Goal: Transaction & Acquisition: Book appointment/travel/reservation

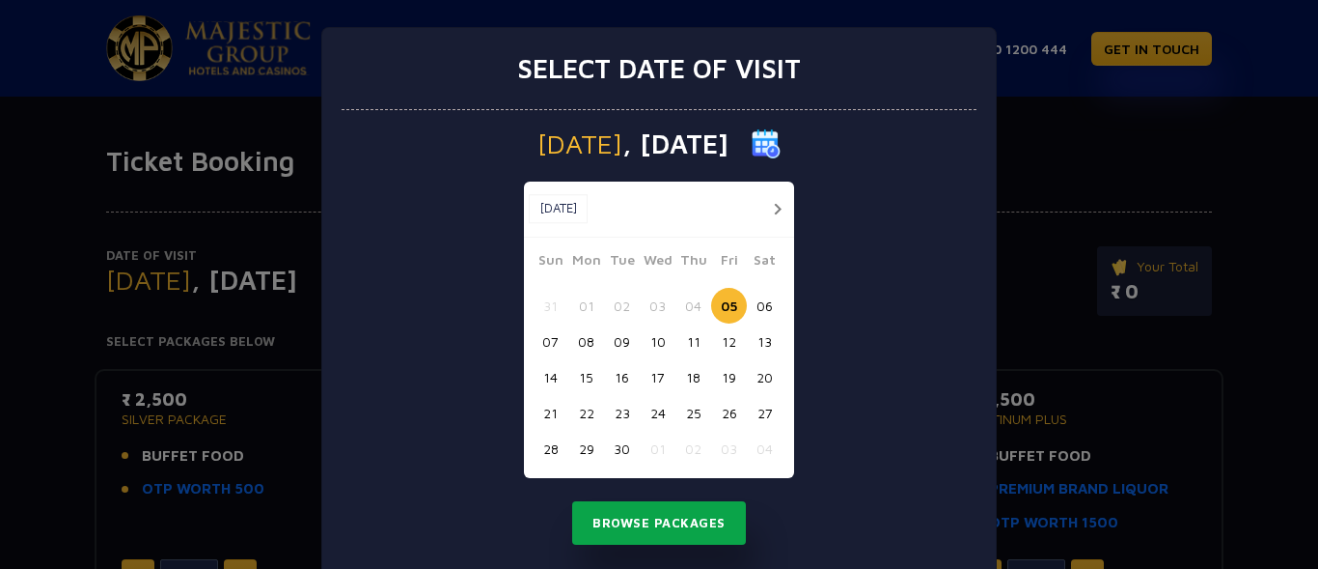
click at [668, 524] on button "Browse Packages" at bounding box center [659, 523] width 174 height 44
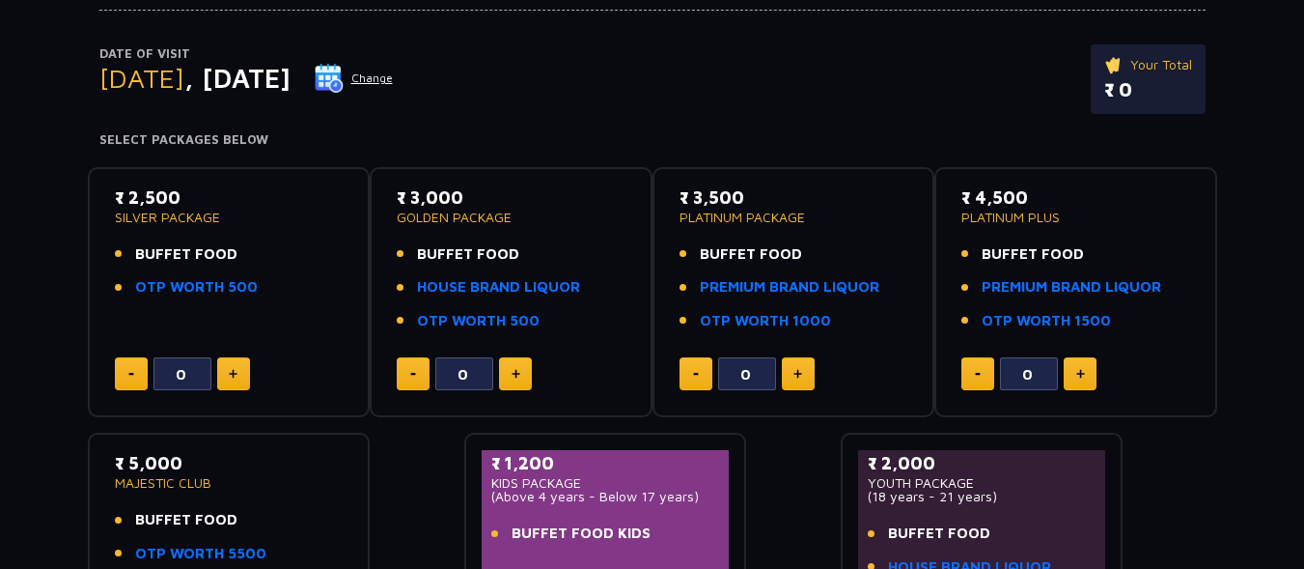
scroll to position [204, 0]
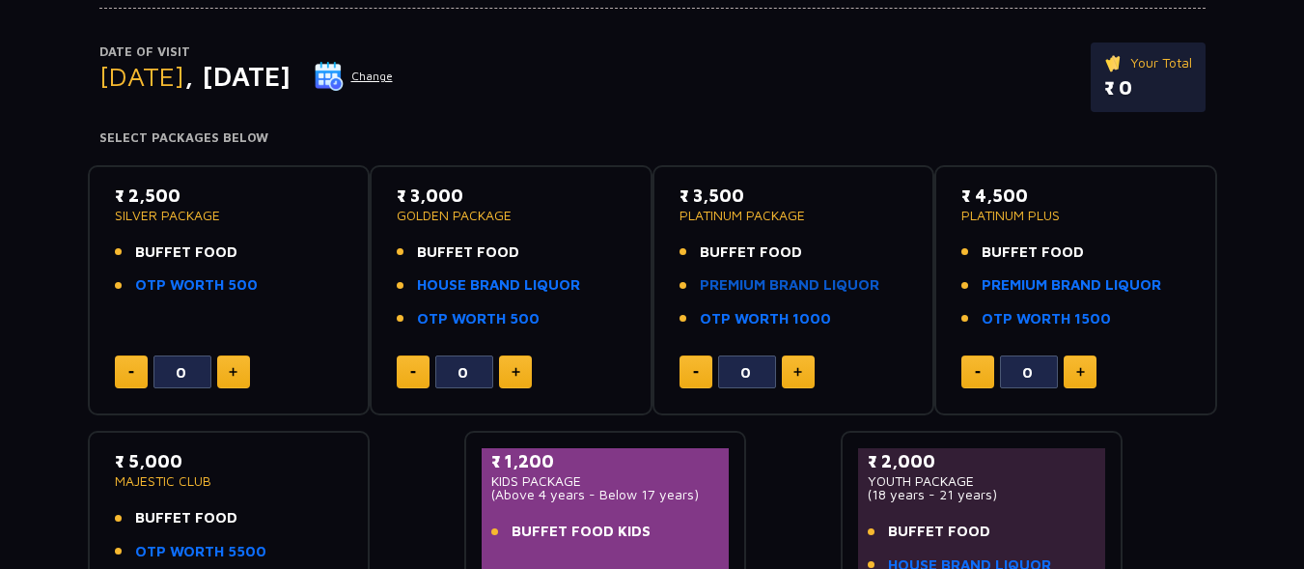
click at [802, 278] on link "PREMIUM BRAND LIQUOR" at bounding box center [790, 285] width 180 height 22
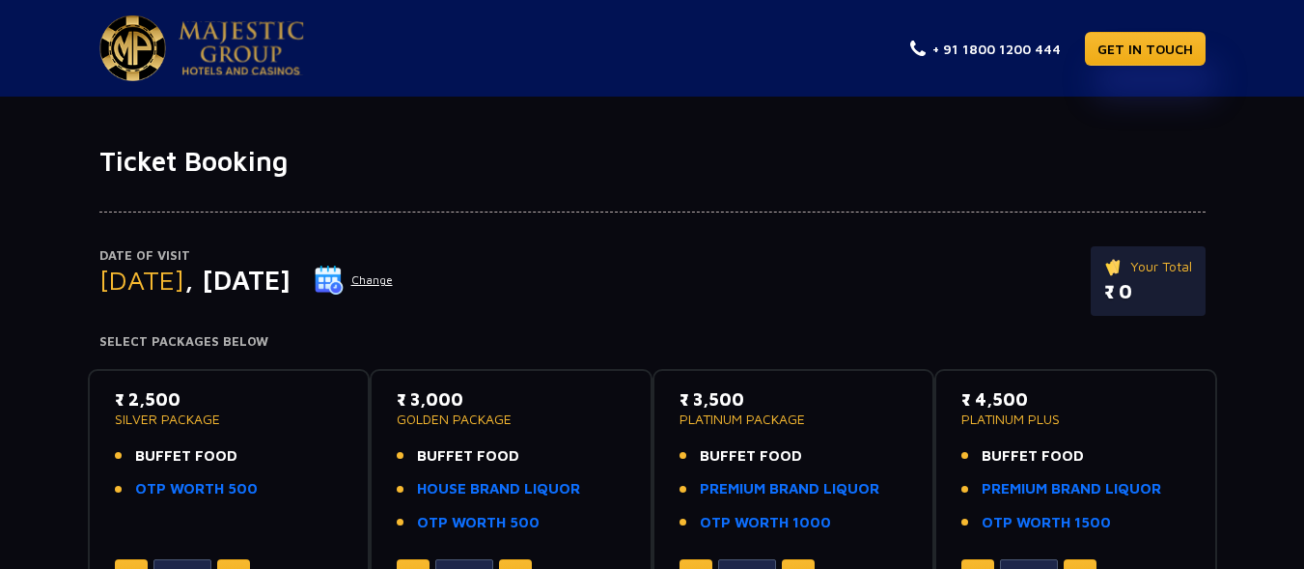
click at [941, 328] on div "Date of Visit [DATE] Change Your Total ₹ 0" at bounding box center [652, 290] width 1106 height 89
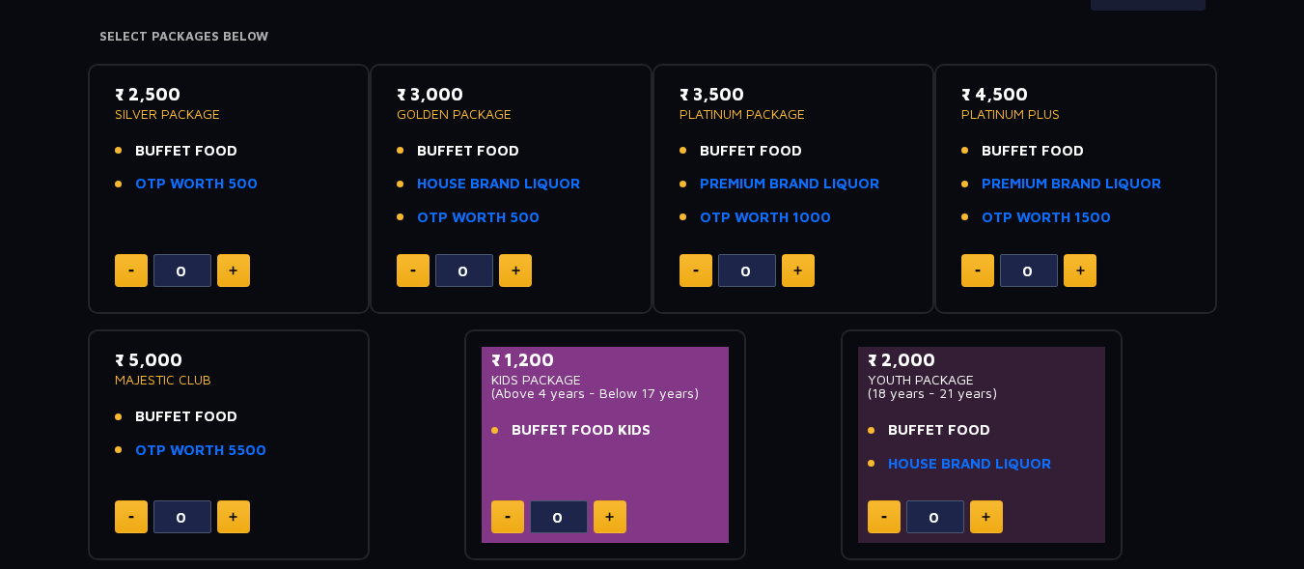
scroll to position [309, 0]
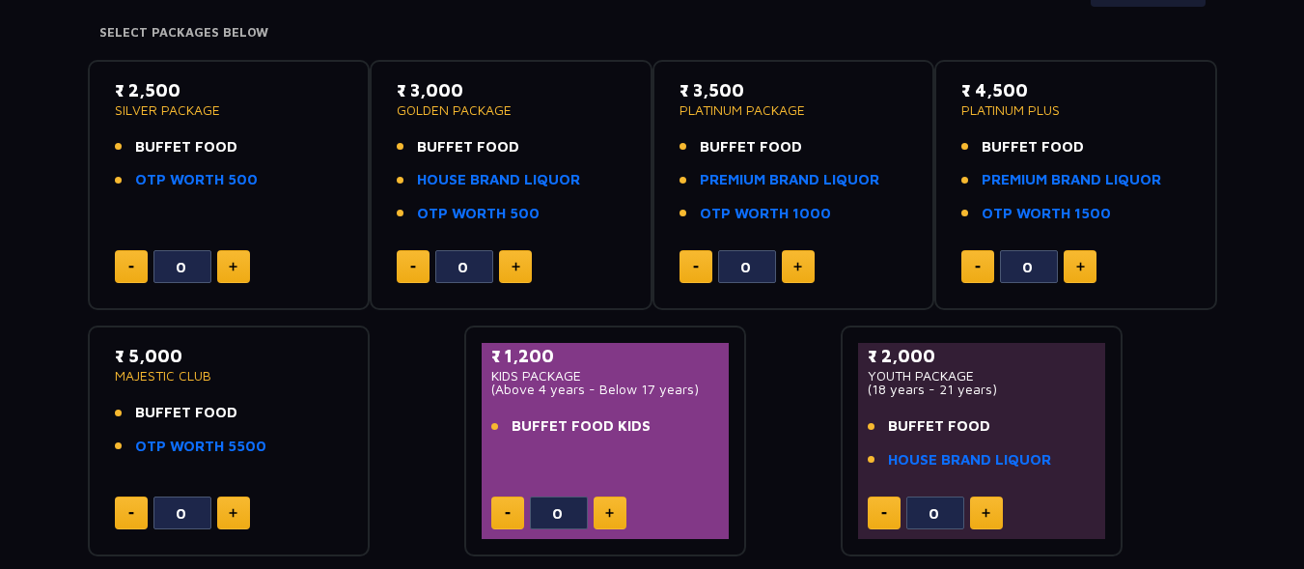
click at [808, 371] on div "₹ 2,500 SILVER PACKAGE BUFFET FOOD OTP WORTH 500 0 ₹ 3,000 GOLDEN PACKAGE BUFFE…" at bounding box center [652, 300] width 1129 height 513
click at [1240, 271] on div "Date of Visit [DATE] Change Your Total ₹ 0 Select Packages Below ₹ 2,500 SILVER…" at bounding box center [652, 213] width 1304 height 688
